Goal: Task Accomplishment & Management: Use online tool/utility

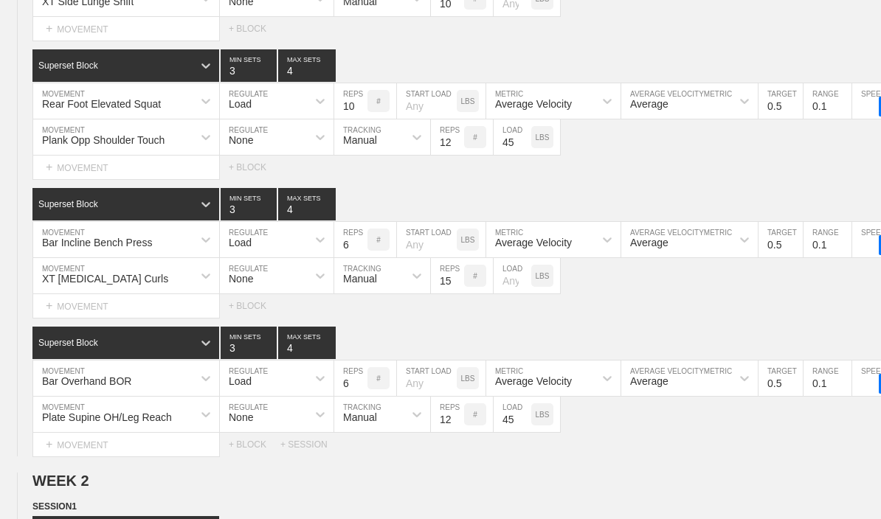
scroll to position [429, 0]
type textarea "x"
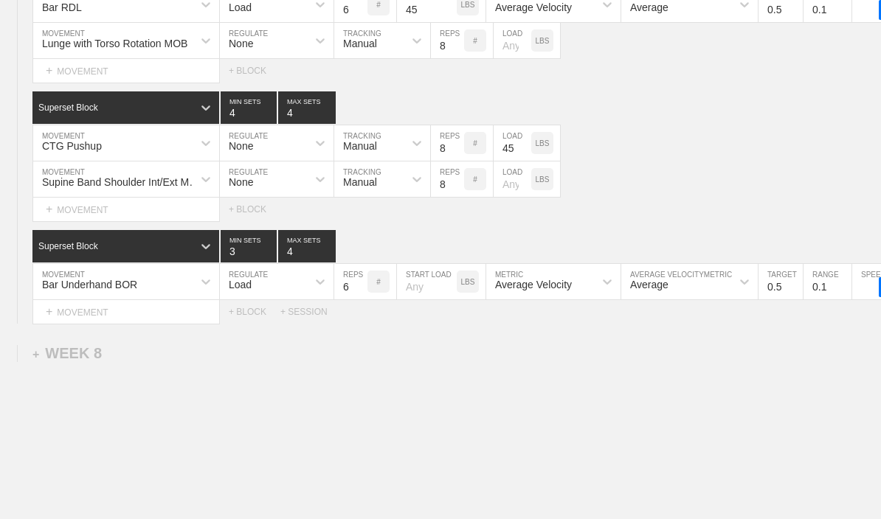
scroll to position [6828, 0]
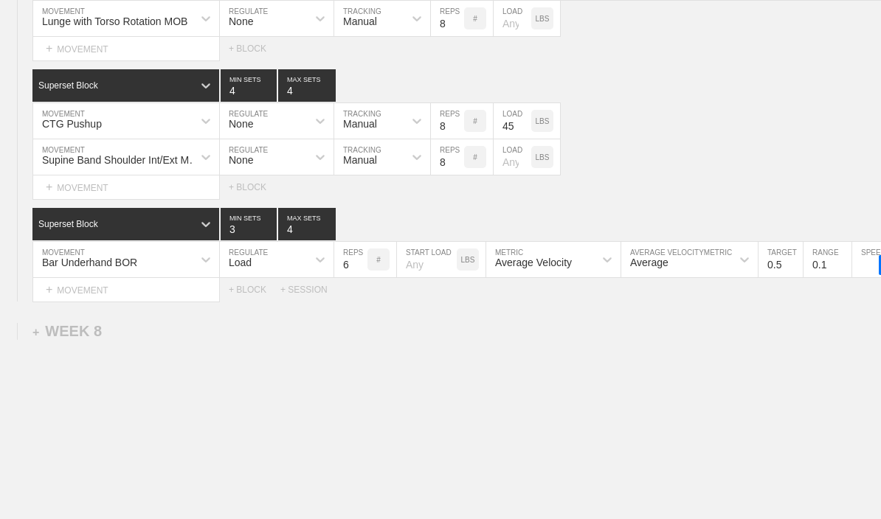
click at [75, 302] on div "+ MOVEMENT" at bounding box center [125, 290] width 187 height 24
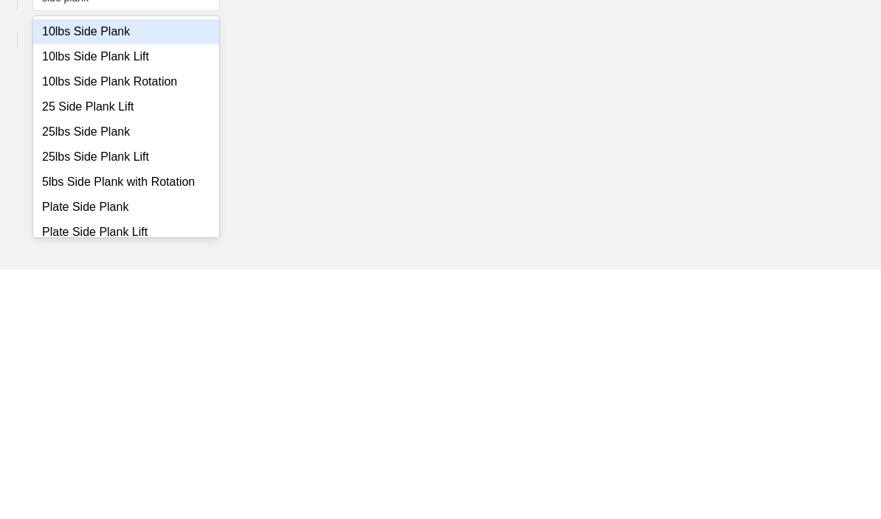
type input "side plank"
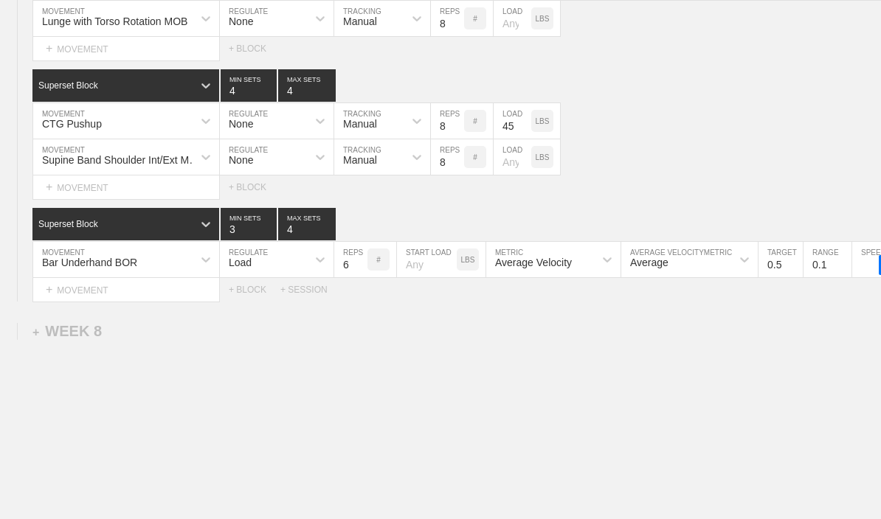
click at [68, 300] on div "+ MOVEMENT" at bounding box center [125, 290] width 187 height 24
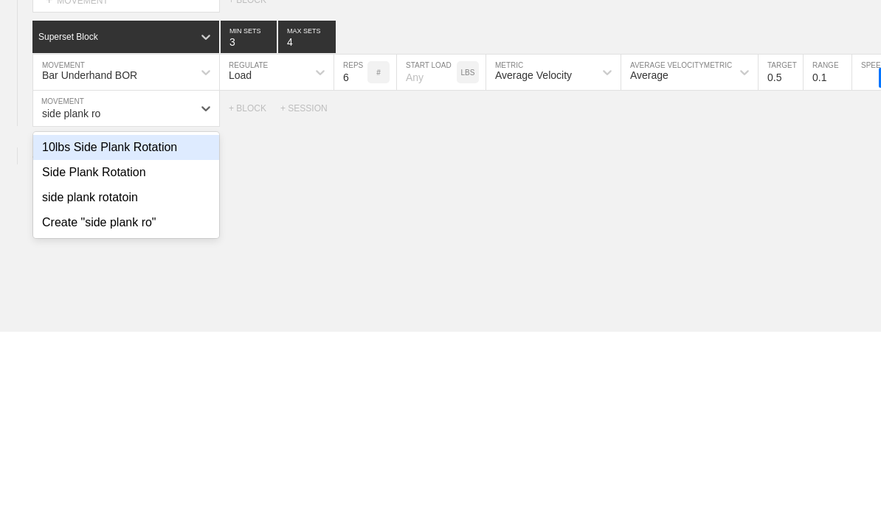
click at [85, 347] on div "Side Plank Rotation" at bounding box center [126, 359] width 186 height 25
type input "side plank ro"
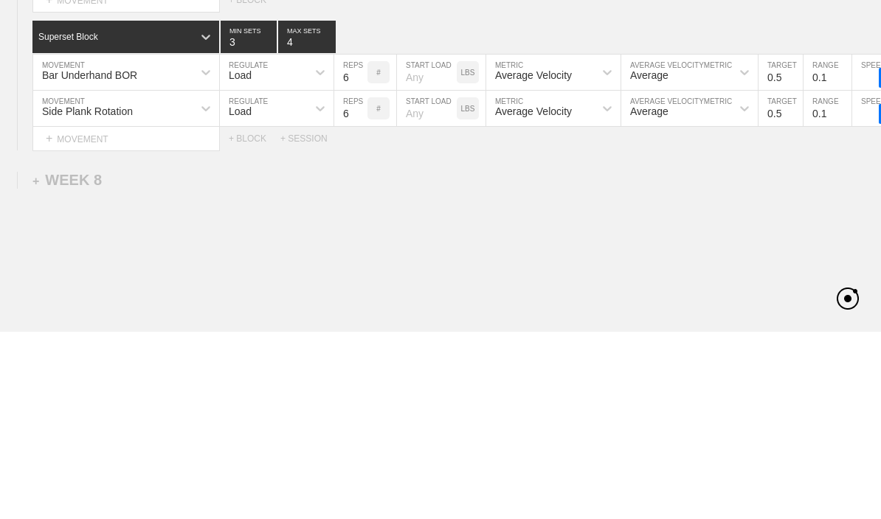
scroll to position [6840, 0]
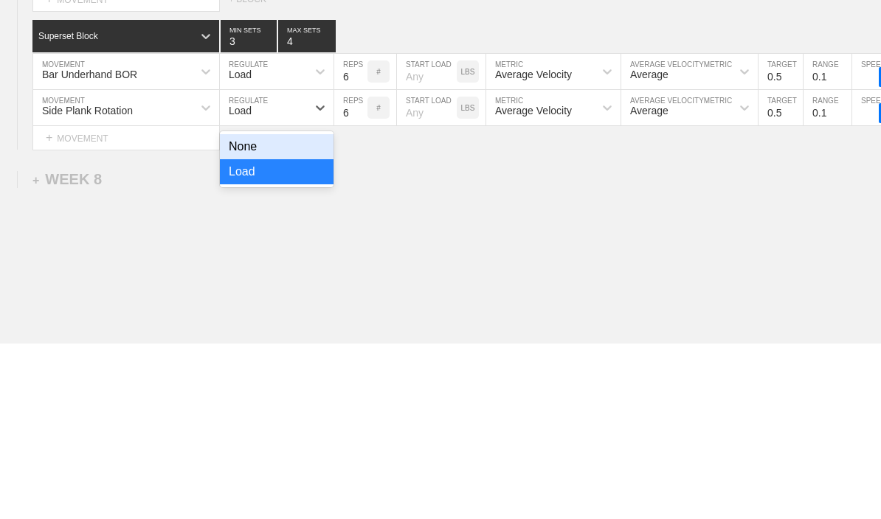
click at [251, 311] on div "None" at bounding box center [277, 323] width 114 height 25
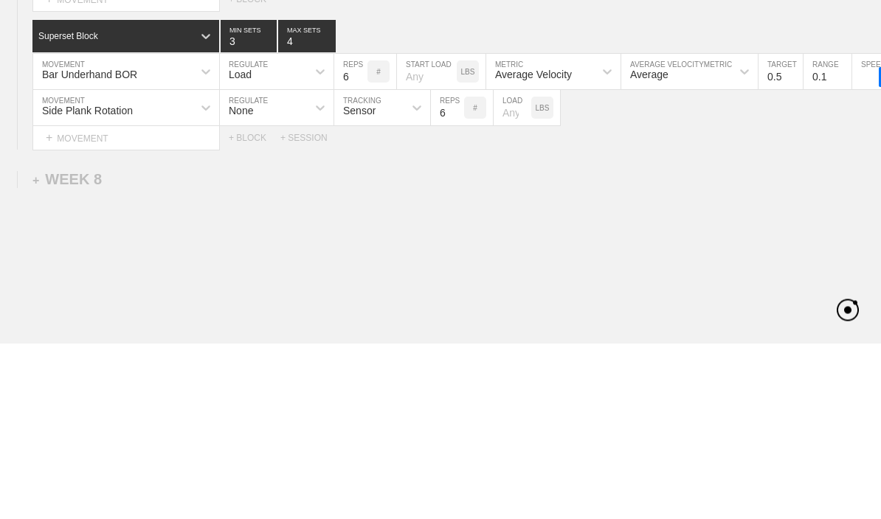
scroll to position [6864, 0]
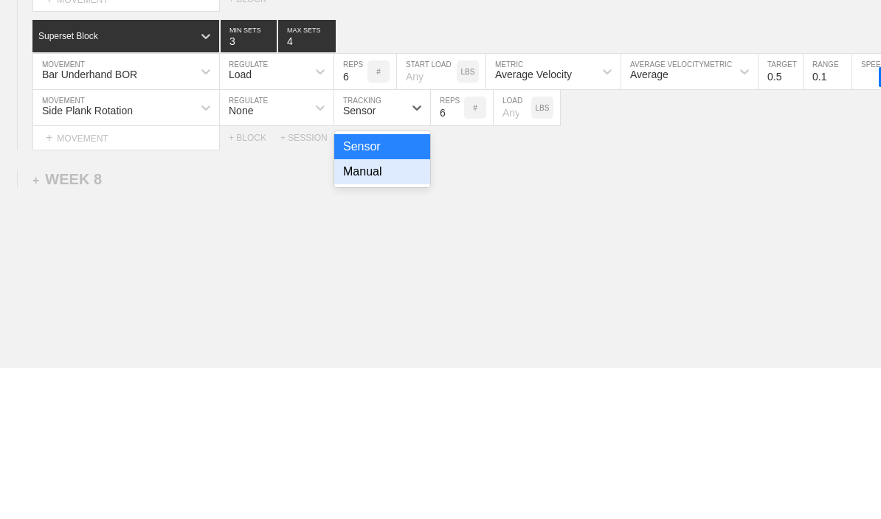
click at [364, 311] on div "Manual" at bounding box center [382, 323] width 96 height 25
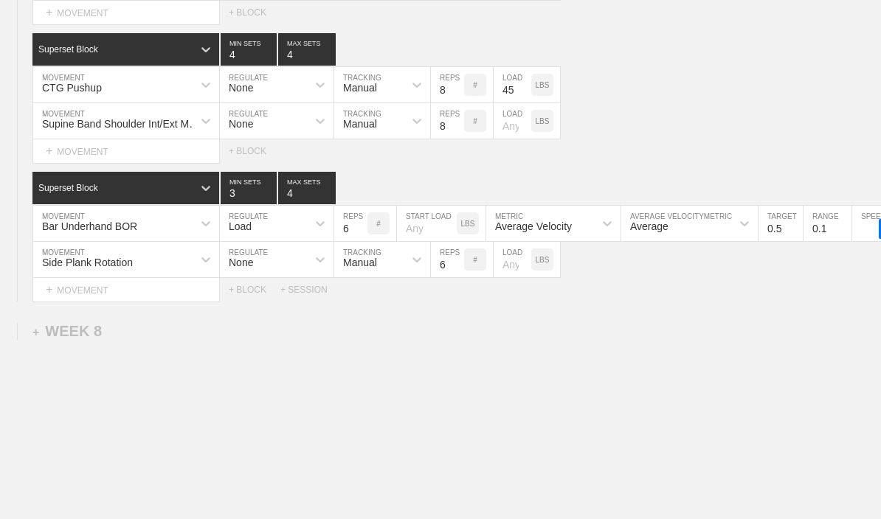
click at [441, 277] on input "6" at bounding box center [447, 259] width 33 height 35
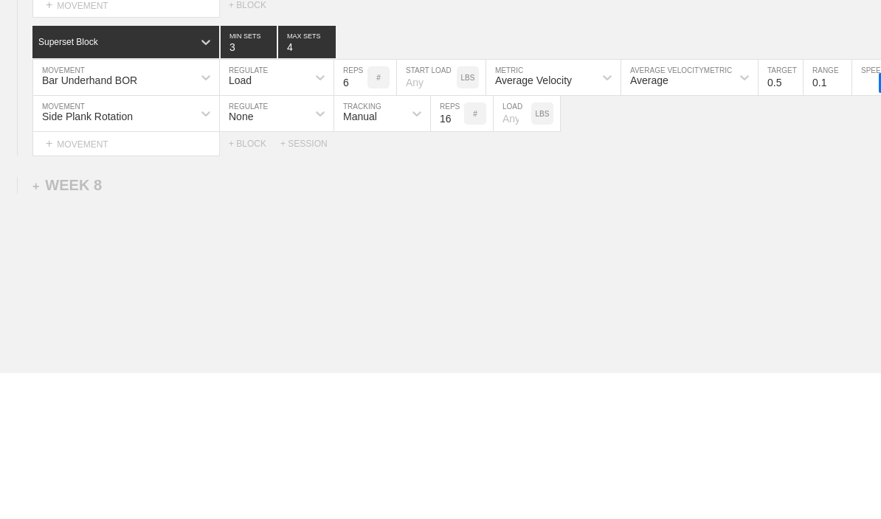
type input "16"
click at [512, 242] on input "number" at bounding box center [513, 259] width 38 height 35
type input "5"
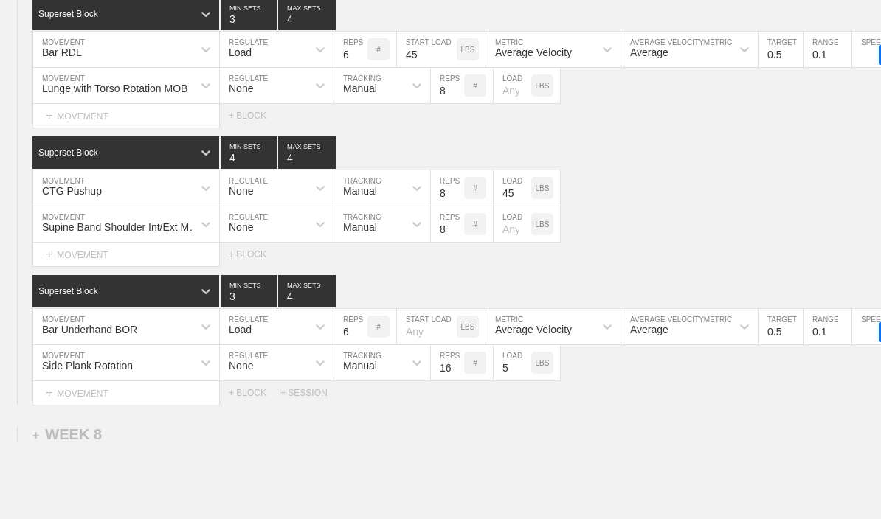
scroll to position [6760, 0]
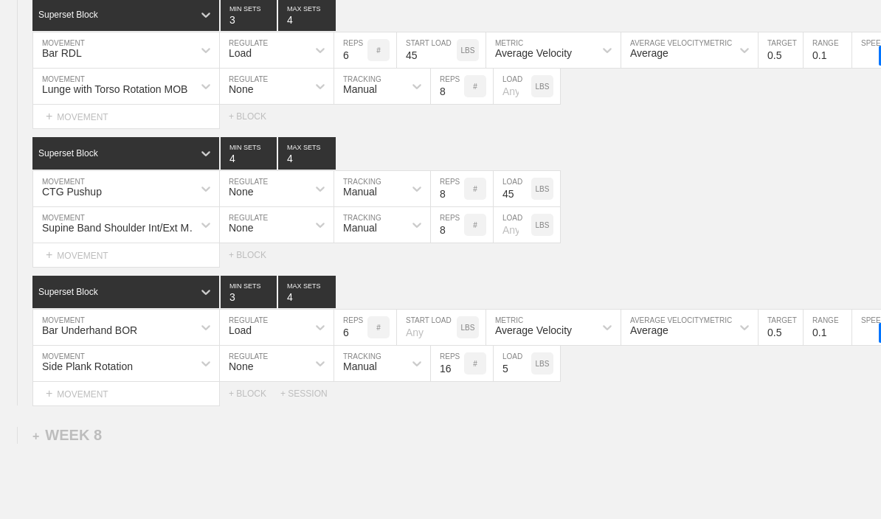
type textarea "x"
